Goal: Book appointment/travel/reservation

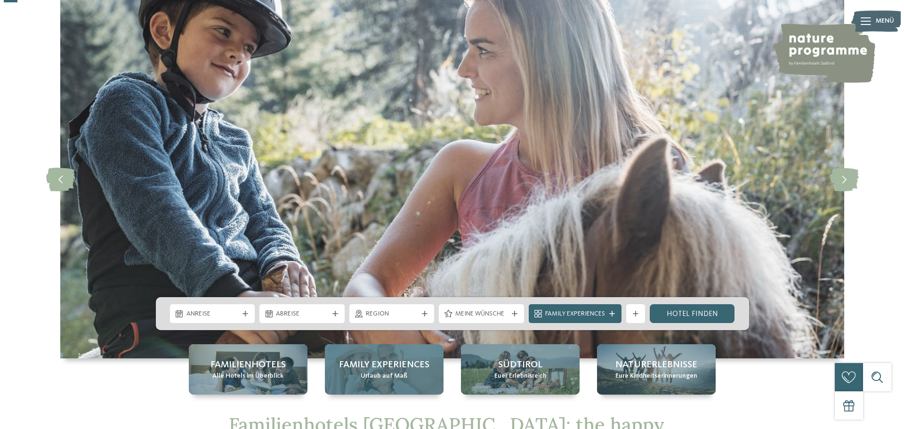
scroll to position [94, 0]
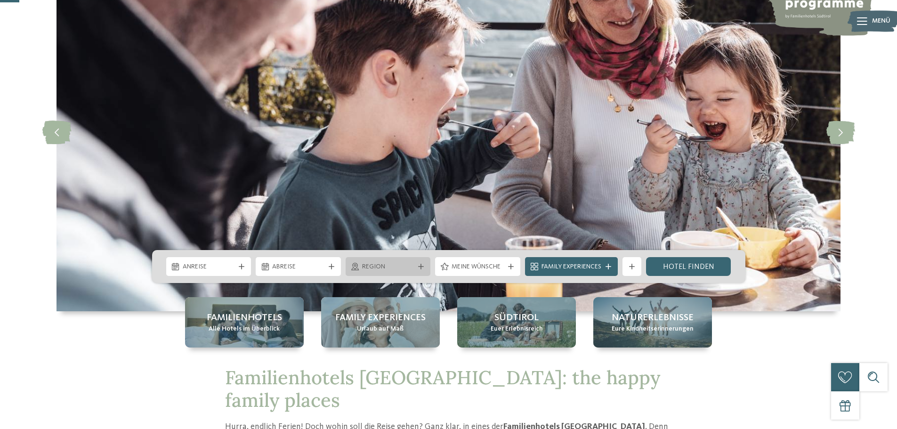
click at [424, 265] on div at bounding box center [420, 267] width 9 height 6
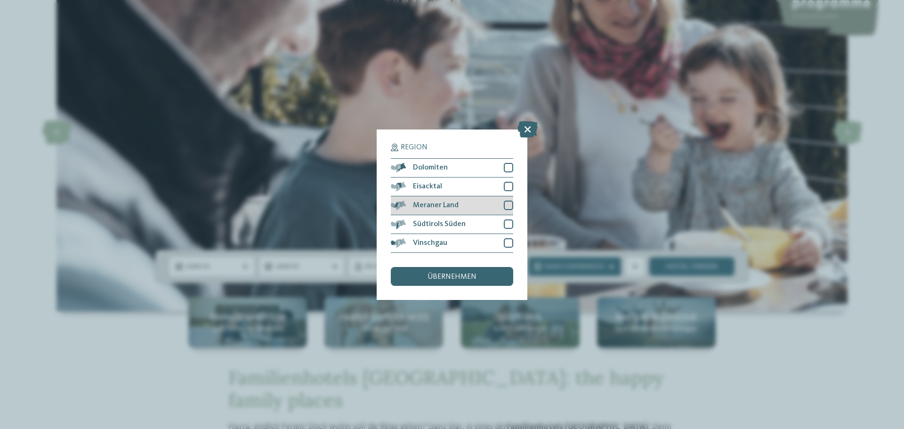
click at [453, 209] on div "Meraner Land" at bounding box center [452, 205] width 122 height 19
click at [455, 277] on span "übernehmen" at bounding box center [451, 277] width 49 height 8
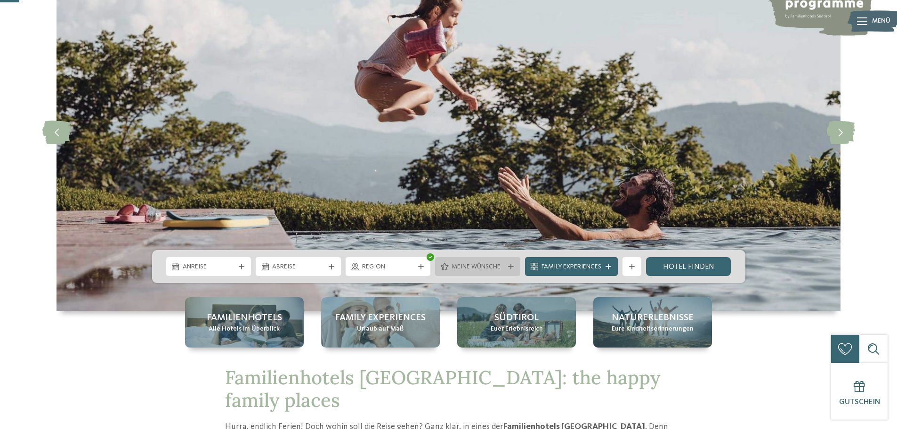
click at [509, 265] on icon at bounding box center [511, 267] width 6 height 6
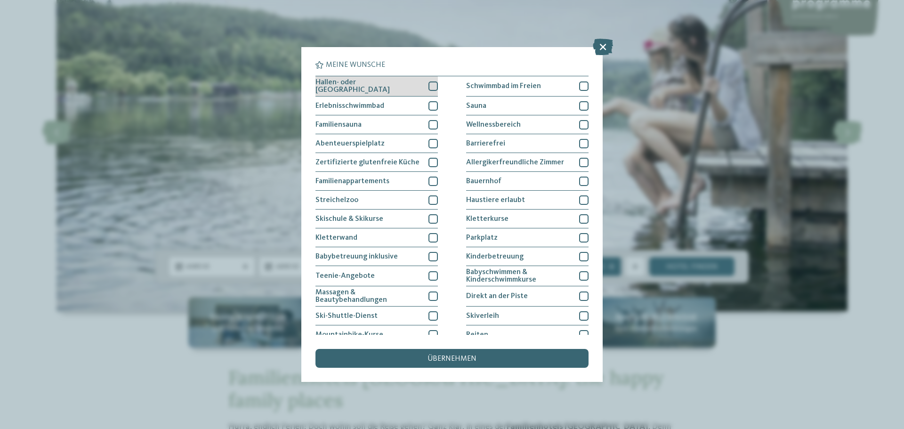
click at [428, 87] on div at bounding box center [432, 85] width 9 height 9
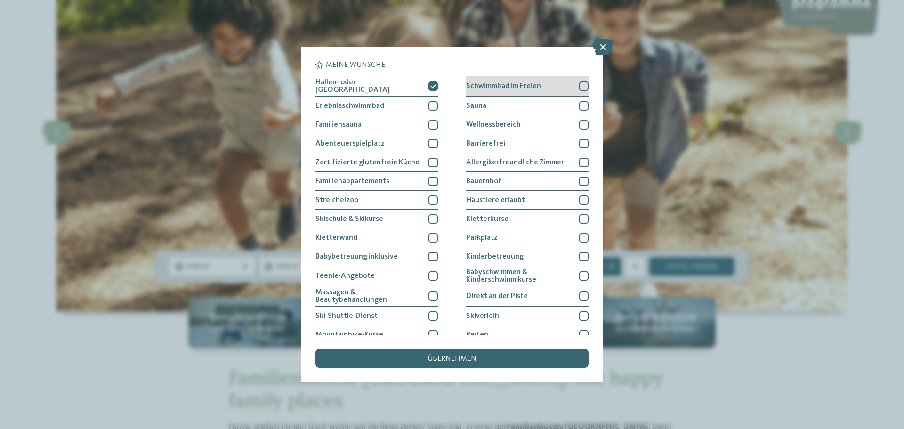
click at [582, 83] on div at bounding box center [583, 85] width 9 height 9
click at [579, 102] on div at bounding box center [583, 105] width 9 height 9
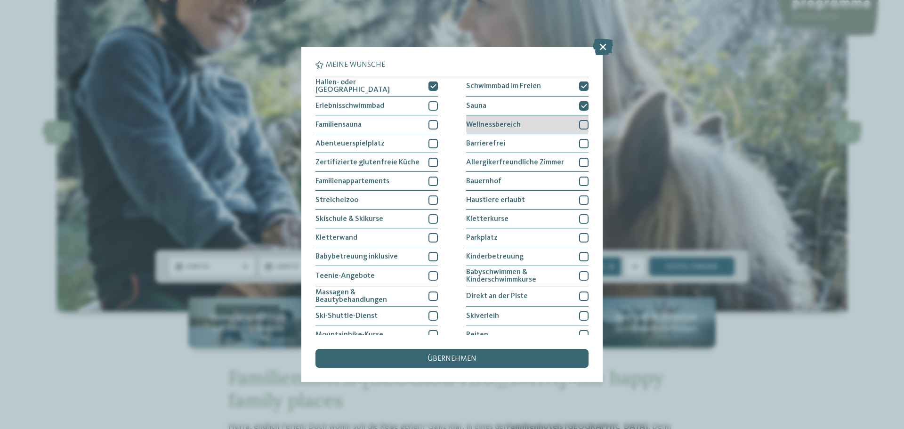
click at [579, 120] on div at bounding box center [583, 124] width 9 height 9
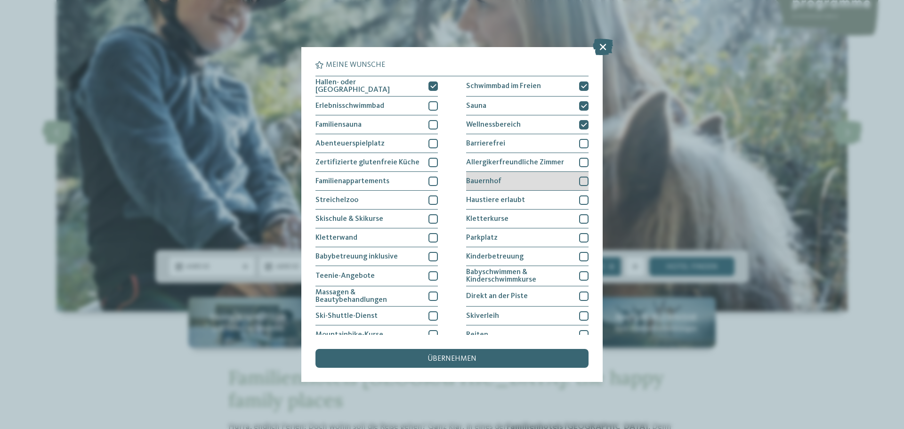
click at [579, 183] on div at bounding box center [583, 181] width 9 height 9
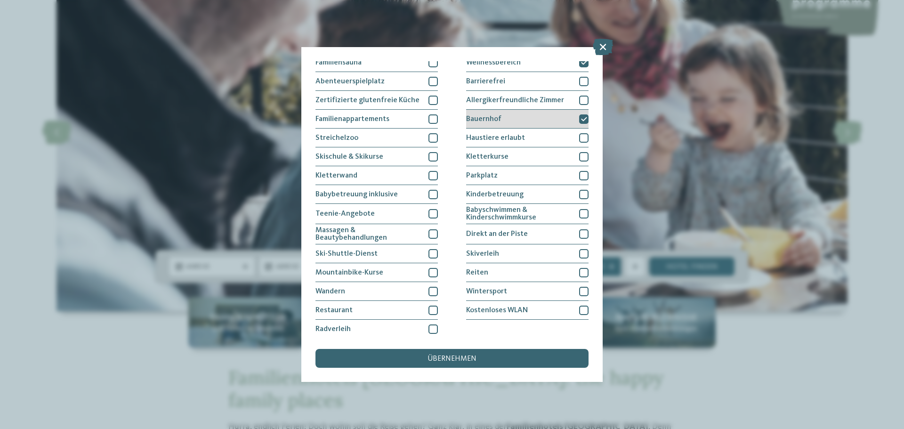
scroll to position [64, 0]
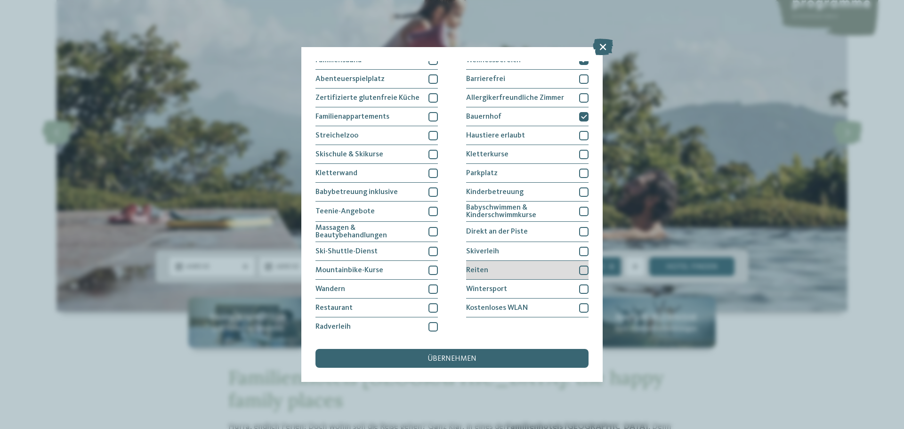
click at [579, 271] on div at bounding box center [583, 269] width 9 height 9
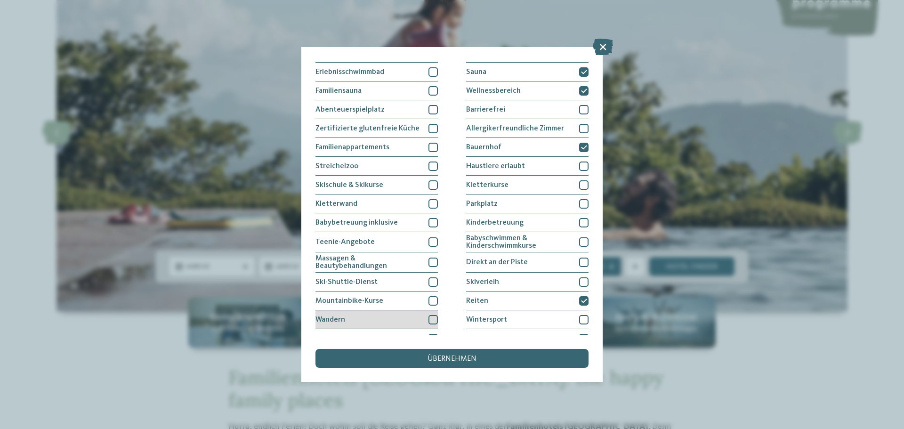
scroll to position [17, 0]
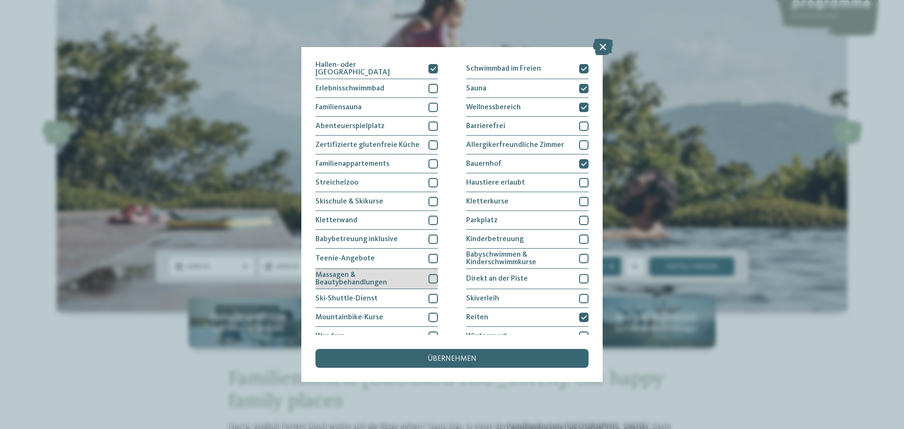
click at [433, 276] on div at bounding box center [432, 278] width 9 height 9
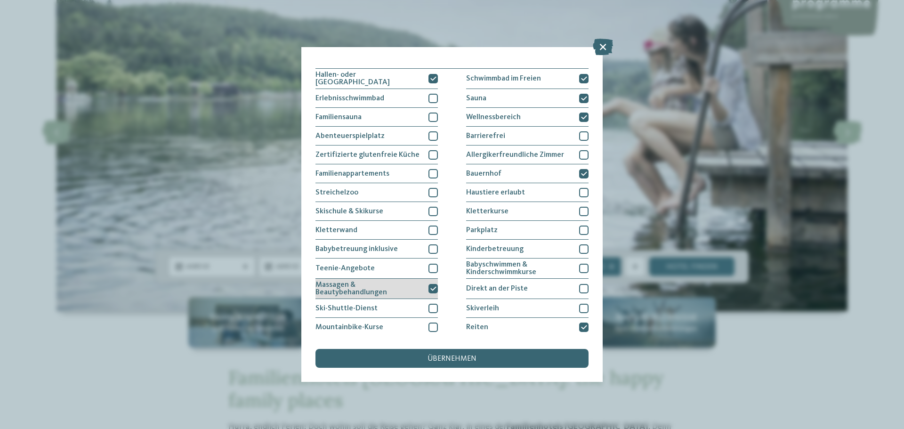
scroll to position [0, 0]
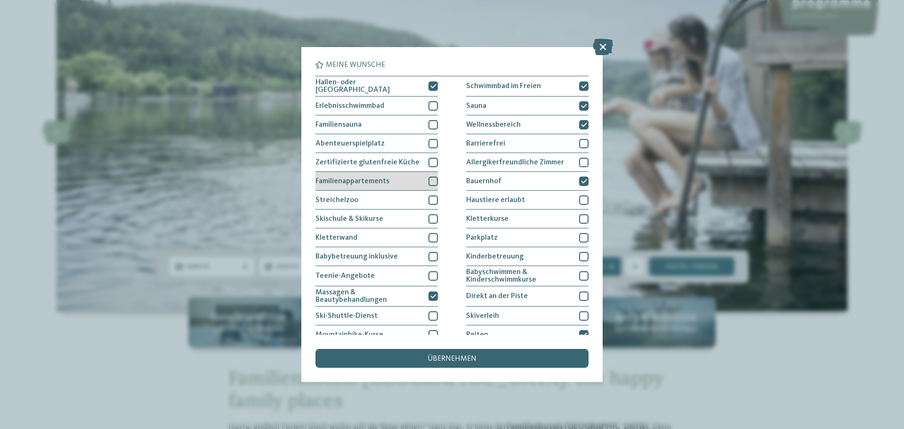
click at [431, 179] on div at bounding box center [432, 181] width 9 height 9
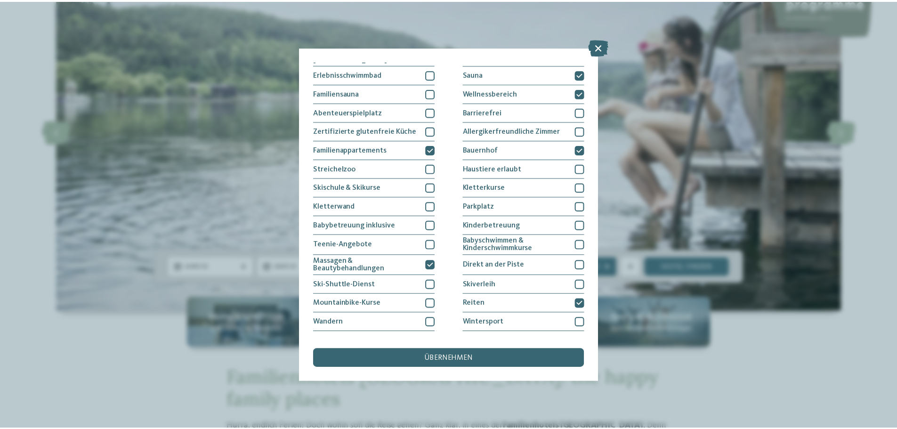
scroll to position [64, 0]
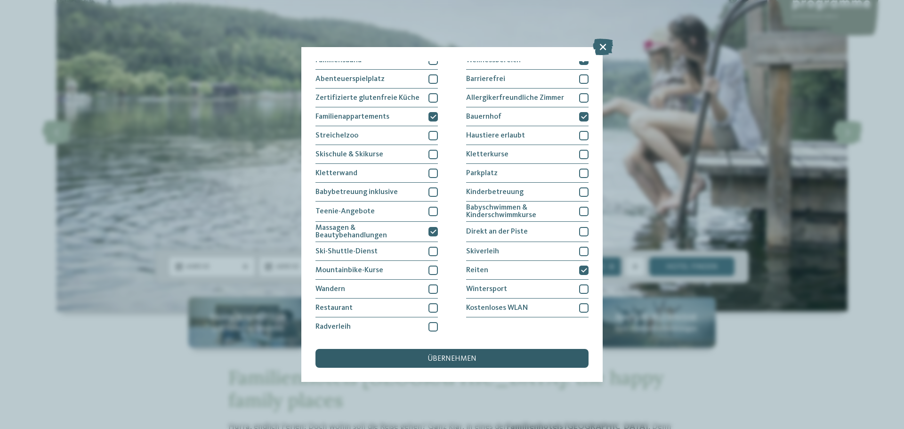
click at [458, 363] on div "übernehmen" at bounding box center [451, 358] width 273 height 19
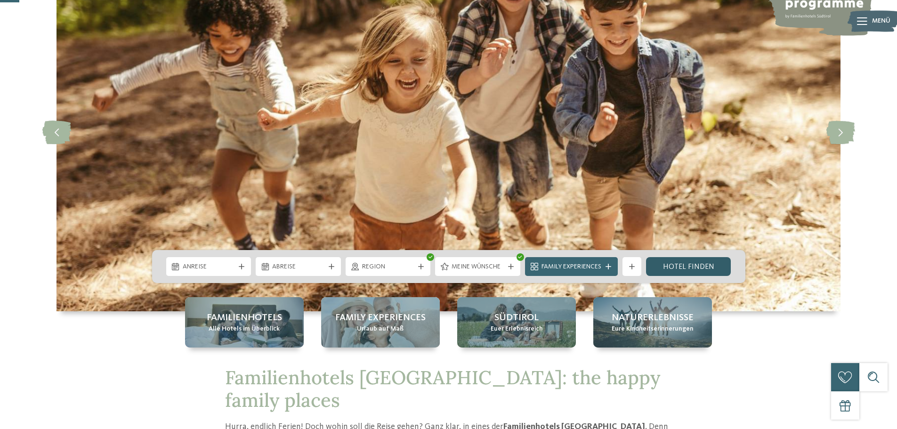
click at [705, 270] on link "Hotel finden" at bounding box center [688, 266] width 85 height 19
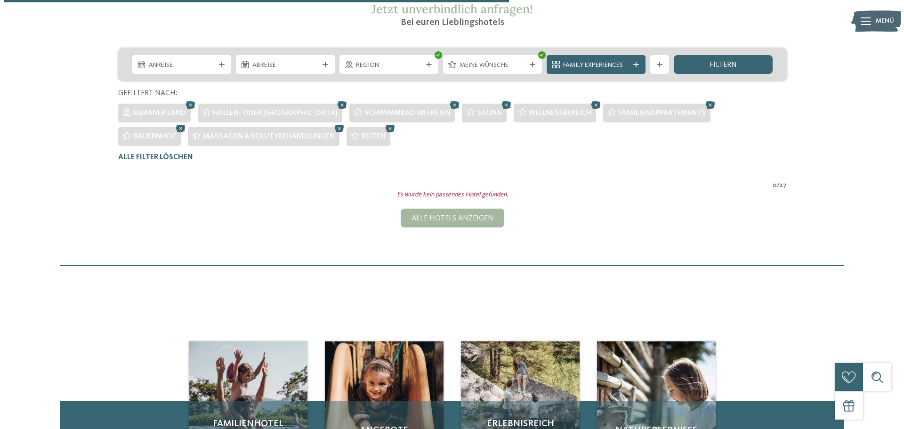
scroll to position [144, 0]
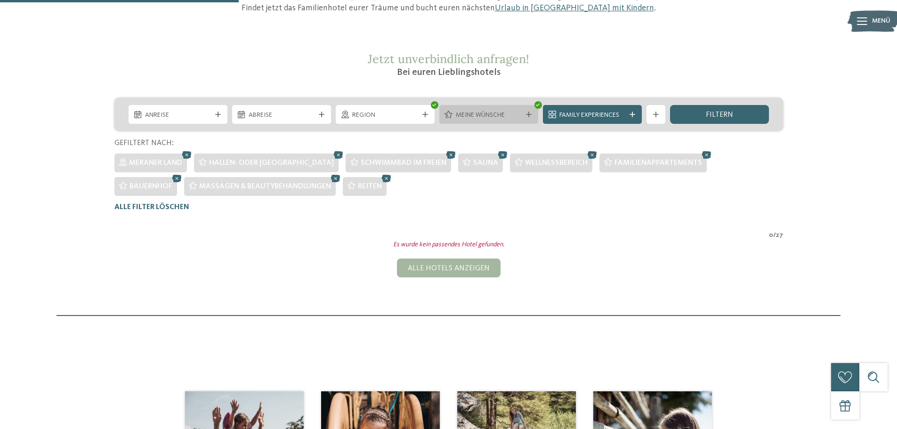
click at [526, 117] on icon at bounding box center [529, 115] width 6 height 6
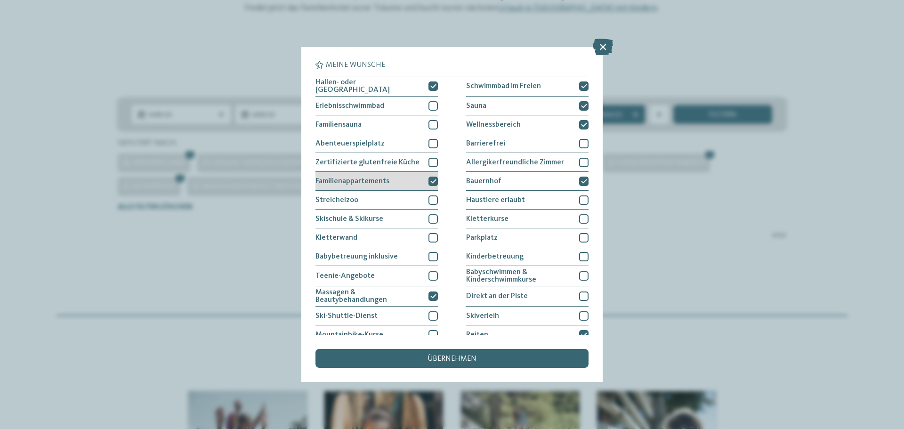
drag, startPoint x: 429, startPoint y: 183, endPoint x: 432, endPoint y: 177, distance: 7.2
click at [430, 182] on div at bounding box center [432, 181] width 9 height 9
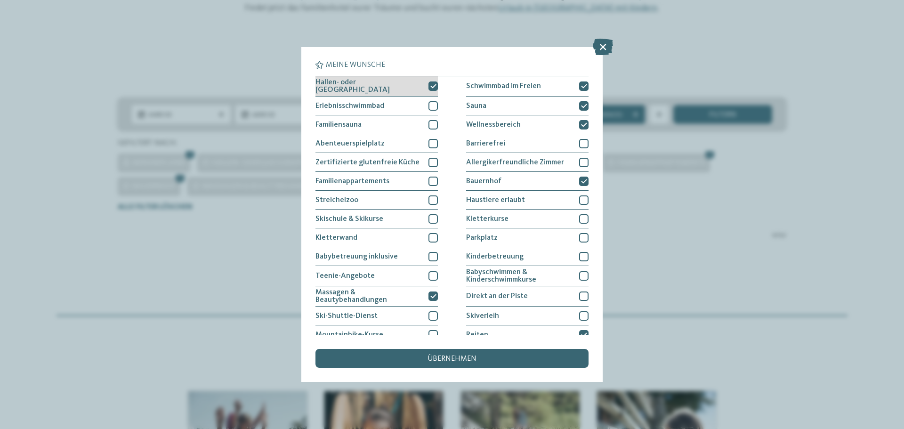
click at [428, 87] on div at bounding box center [432, 85] width 9 height 9
click at [437, 298] on div "Hallen- oder [GEOGRAPHIC_DATA] Schwimmbad im Freien Erlebnisschwimmbad" at bounding box center [451, 238] width 273 height 325
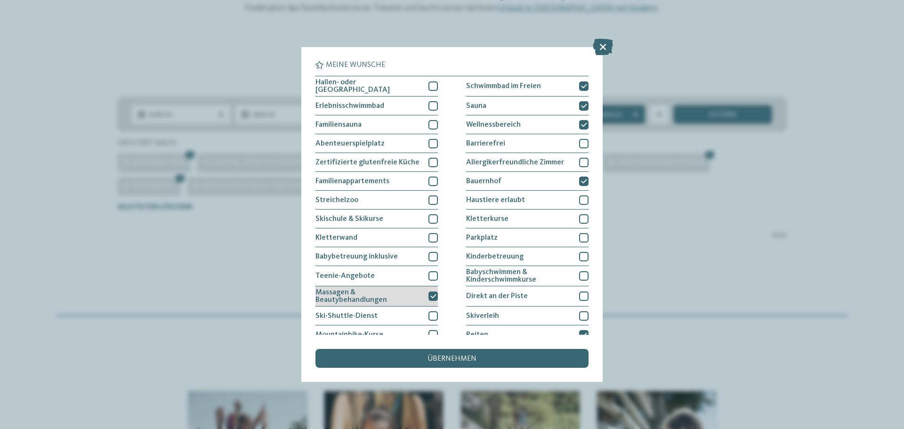
click at [423, 295] on div "Massagen & Beautybehandlungen" at bounding box center [376, 296] width 122 height 20
click at [581, 332] on icon at bounding box center [584, 335] width 6 height 6
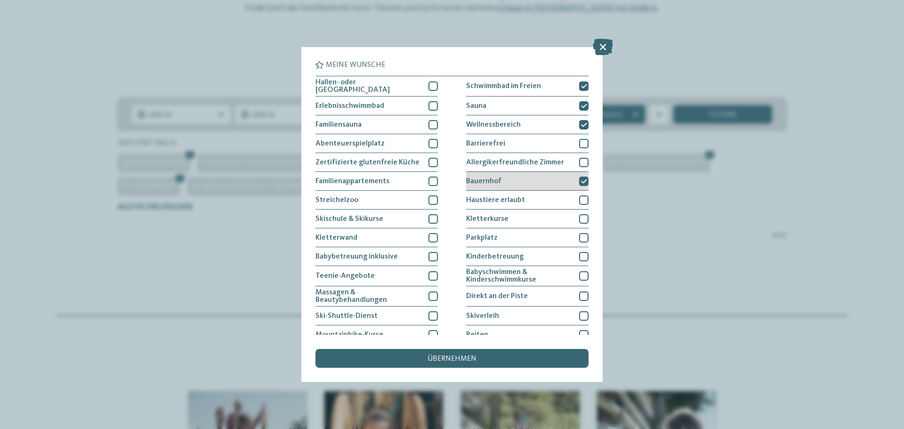
click at [581, 181] on icon at bounding box center [584, 181] width 6 height 6
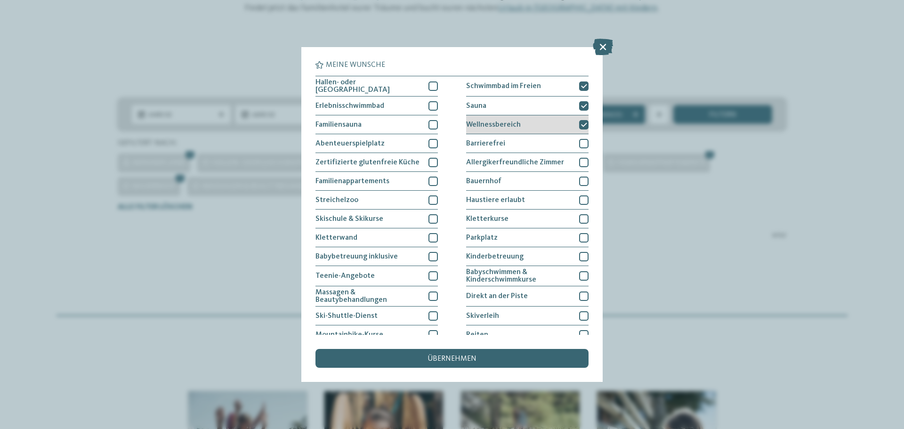
click at [581, 125] on icon at bounding box center [584, 125] width 6 height 6
click at [581, 103] on icon at bounding box center [584, 106] width 6 height 6
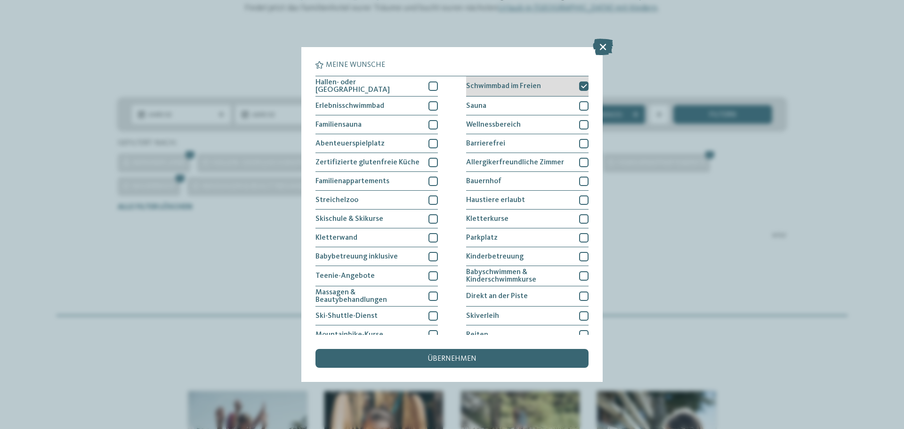
click at [581, 86] on icon at bounding box center [584, 86] width 6 height 6
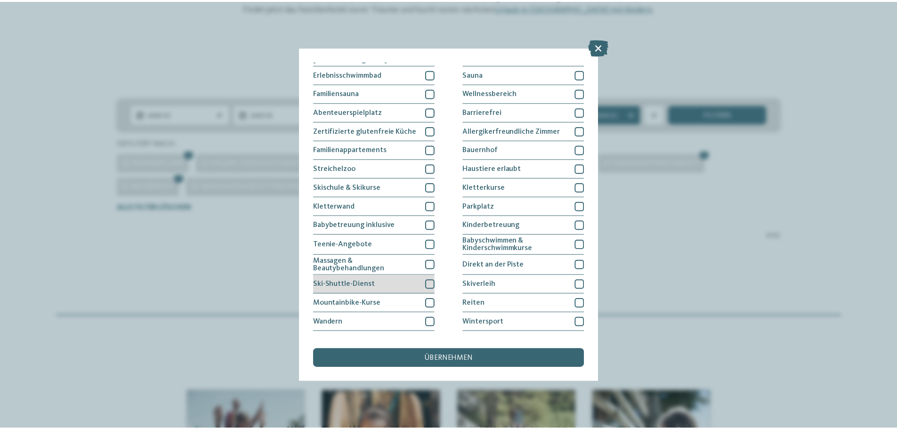
scroll to position [64, 0]
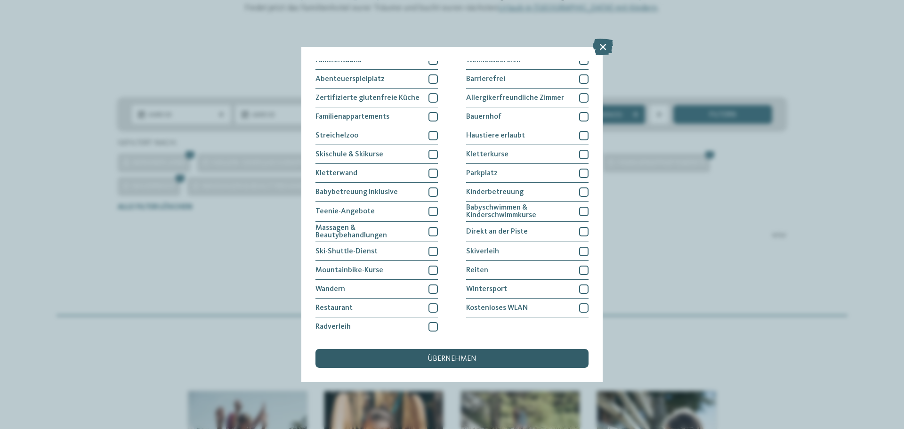
click at [499, 362] on div "übernehmen" at bounding box center [451, 358] width 273 height 19
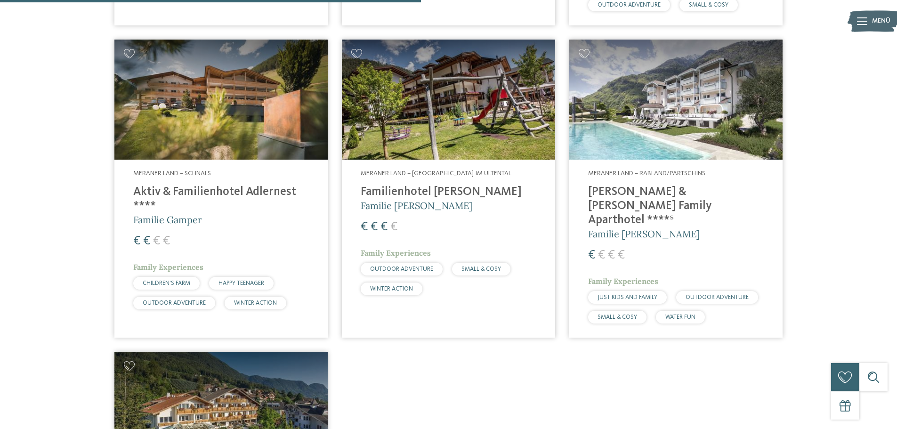
scroll to position [638, 0]
